Goal: Task Accomplishment & Management: Complete application form

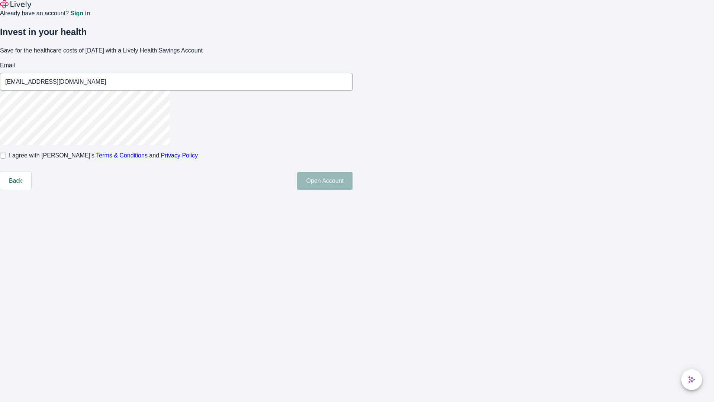
click at [6, 158] on input "I agree with Lively’s Terms & Conditions and Privacy Policy" at bounding box center [3, 156] width 6 height 6
checkbox input "true"
click at [353, 190] on button "Open Account" at bounding box center [324, 181] width 55 height 18
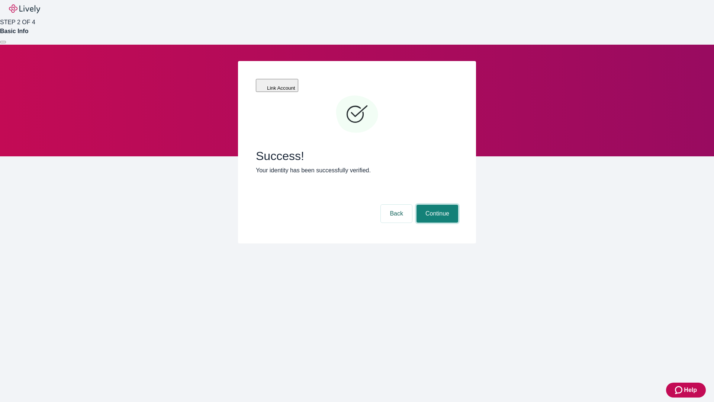
click at [436, 205] on button "Continue" at bounding box center [438, 214] width 42 height 18
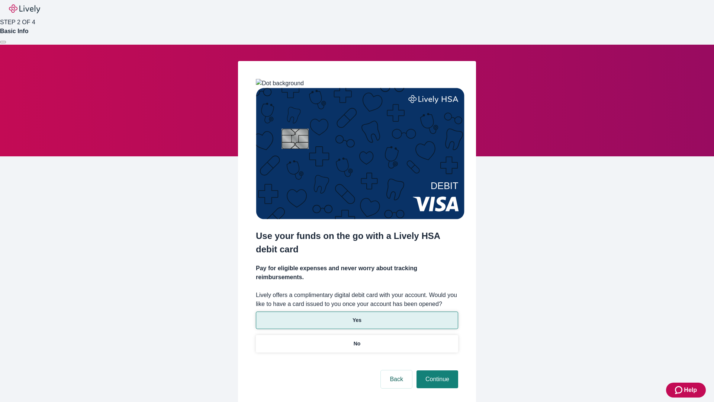
click at [357, 316] on p "Yes" at bounding box center [357, 320] width 9 height 8
click at [436, 370] on button "Continue" at bounding box center [438, 379] width 42 height 18
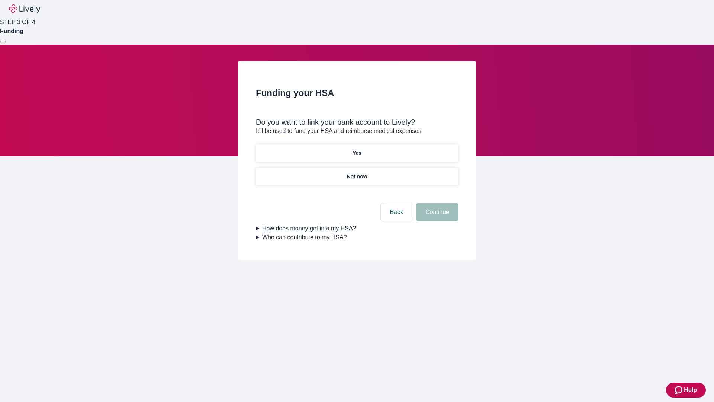
click at [357, 173] on p "Not now" at bounding box center [357, 177] width 20 height 8
click at [436, 217] on button "Continue" at bounding box center [438, 212] width 42 height 18
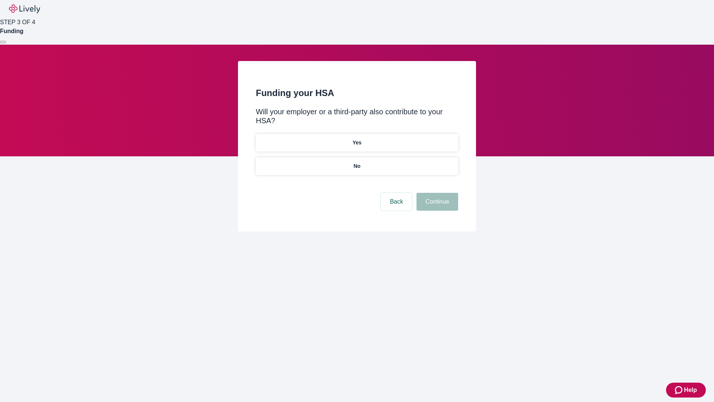
click at [357, 162] on p "No" at bounding box center [357, 166] width 7 height 8
click at [436, 193] on button "Continue" at bounding box center [438, 202] width 42 height 18
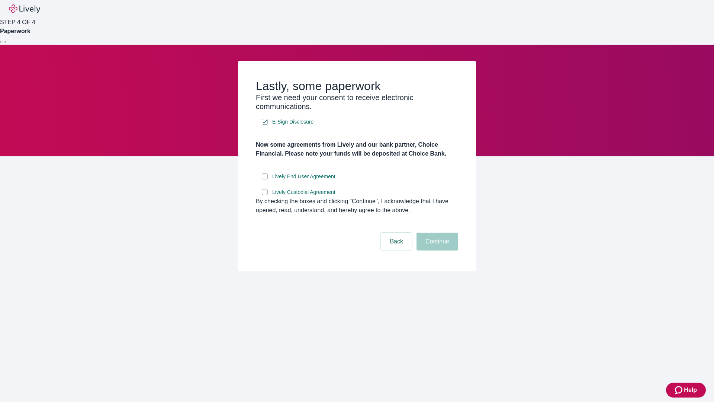
click at [265, 179] on input "Lively End User Agreement" at bounding box center [265, 176] width 6 height 6
checkbox input "true"
click at [265, 195] on input "Lively Custodial Agreement" at bounding box center [265, 192] width 6 height 6
checkbox input "true"
click at [436, 250] on button "Continue" at bounding box center [438, 242] width 42 height 18
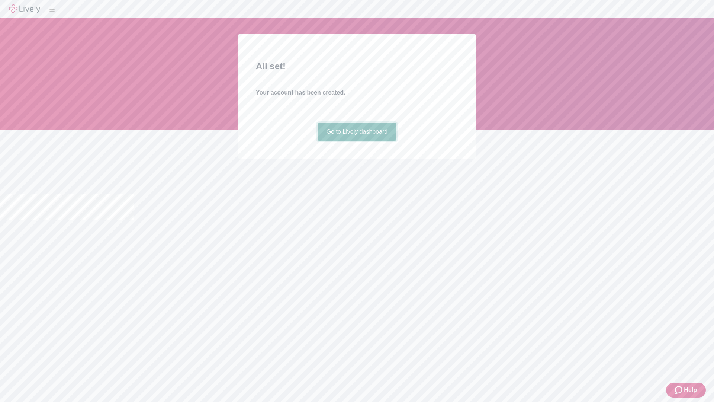
click at [357, 141] on link "Go to Lively dashboard" at bounding box center [357, 132] width 79 height 18
